Goal: Book appointment/travel/reservation

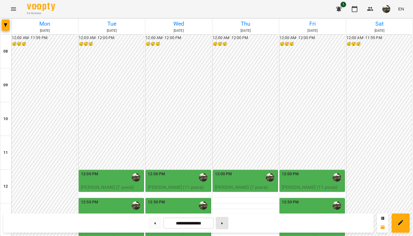
click at [224, 225] on button at bounding box center [222, 223] width 13 height 12
type input "**********"
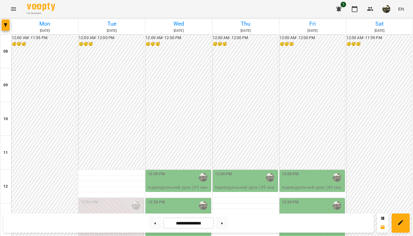
scroll to position [106, 0]
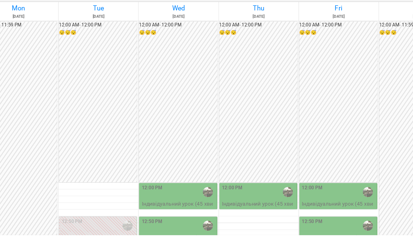
click at [154, 184] on p "Індивідуальний урок (45 хвилин) - [PERSON_NAME] (11 років)" at bounding box center [179, 194] width 62 height 20
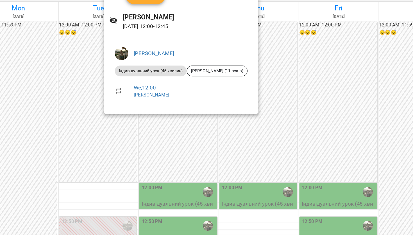
click at [217, 137] on div at bounding box center [206, 118] width 413 height 236
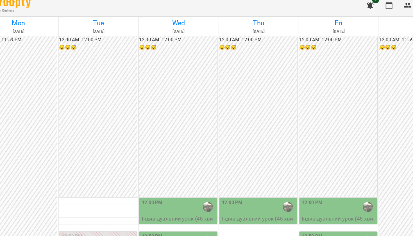
scroll to position [127, 0]
click at [154, 171] on div "12:00 PM" at bounding box center [179, 177] width 62 height 13
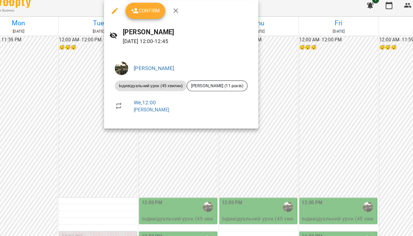
click at [205, 130] on div at bounding box center [206, 118] width 413 height 236
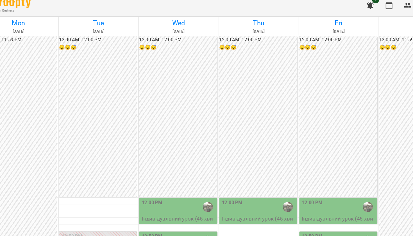
click at [154, 199] on div "12:50 PM" at bounding box center [179, 205] width 62 height 13
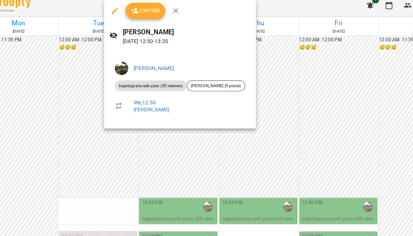
click at [196, 119] on div at bounding box center [206, 118] width 413 height 236
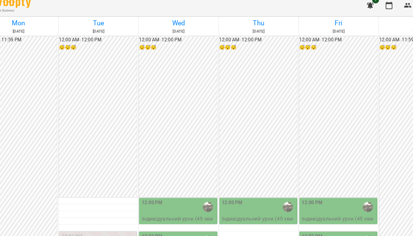
click at [148, 221] on div "1:30 PM" at bounding box center [179, 227] width 62 height 13
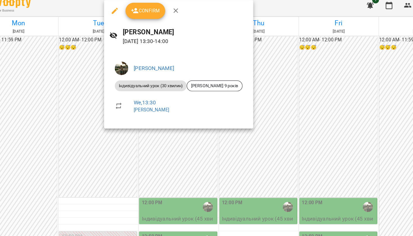
click at [206, 125] on div at bounding box center [206, 118] width 413 height 236
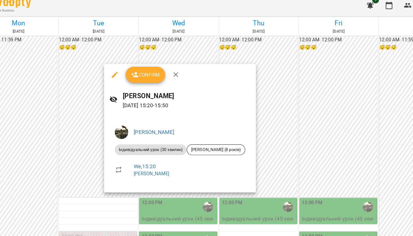
click at [221, 129] on div at bounding box center [206, 118] width 413 height 236
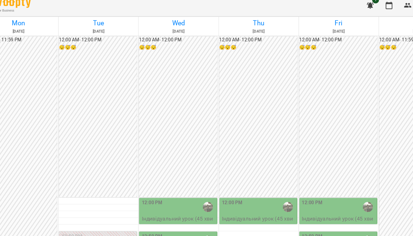
scroll to position [180, 0]
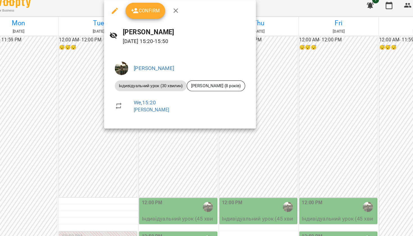
click at [165, 139] on div at bounding box center [206, 118] width 413 height 236
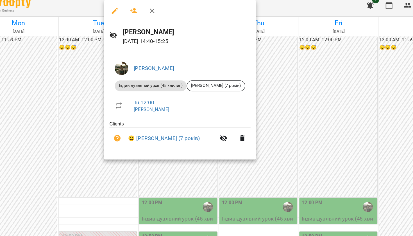
click at [200, 74] on div "[PERSON_NAME] урок (45 хвилин) [PERSON_NAME] (7 років) Tu , 12:00 [PERSON_NAME]…" at bounding box center [179, 92] width 127 height 91
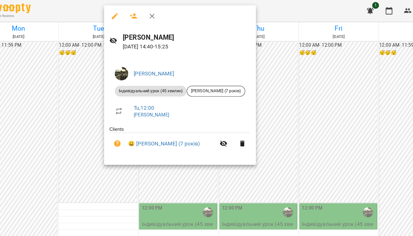
scroll to position [0, 0]
click at [218, 64] on div at bounding box center [206, 118] width 413 height 236
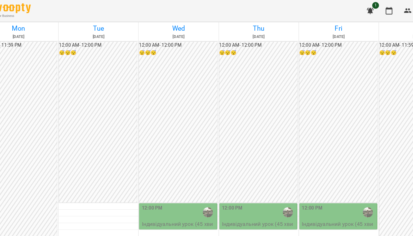
scroll to position [130, 0]
click at [151, 199] on div "12:50 PM" at bounding box center [179, 205] width 62 height 13
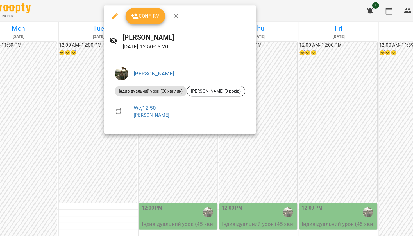
click at [197, 114] on div at bounding box center [206, 118] width 413 height 236
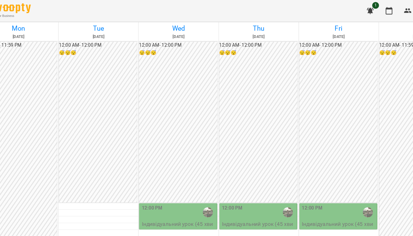
click at [153, 221] on div "1:30 PM" at bounding box center [179, 227] width 62 height 13
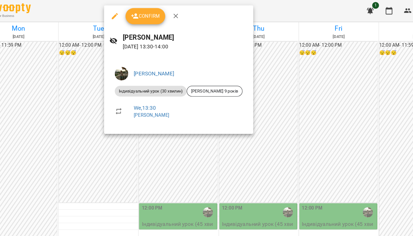
click at [204, 121] on div at bounding box center [206, 118] width 413 height 236
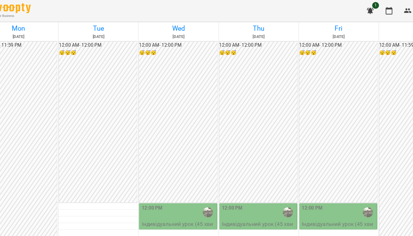
click at [151, 221] on div "1:30 PM" at bounding box center [179, 227] width 62 height 13
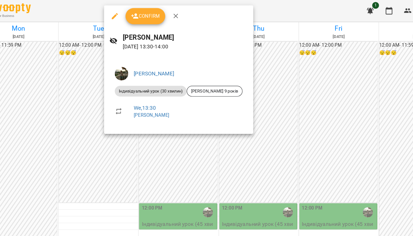
click at [204, 116] on div at bounding box center [206, 118] width 413 height 236
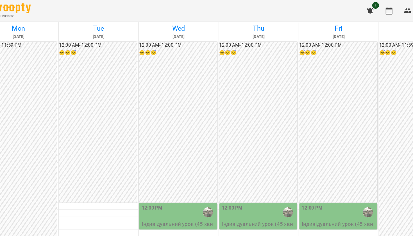
click at [148, 221] on div "1:30 PM" at bounding box center [155, 227] width 15 height 13
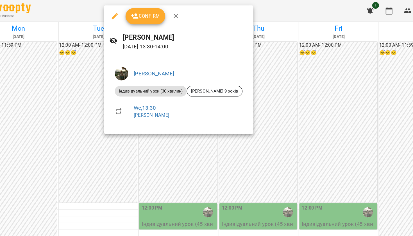
click at [204, 117] on div at bounding box center [206, 118] width 413 height 236
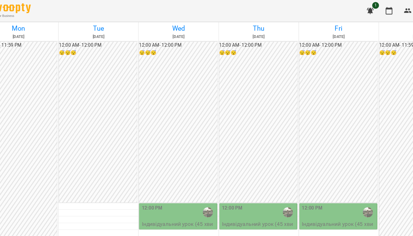
click at [148, 199] on div "12:50 PM" at bounding box center [179, 205] width 62 height 13
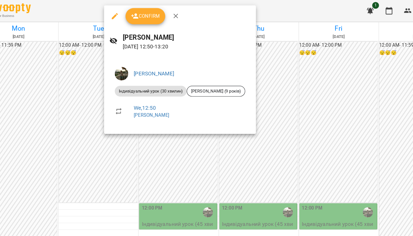
click at [208, 125] on div at bounding box center [206, 118] width 413 height 236
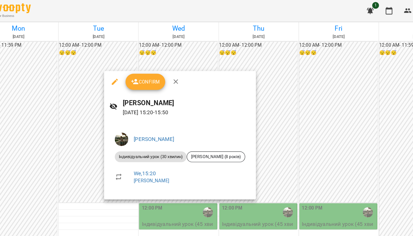
click at [225, 124] on div at bounding box center [206, 118] width 413 height 236
